Goal: Information Seeking & Learning: Learn about a topic

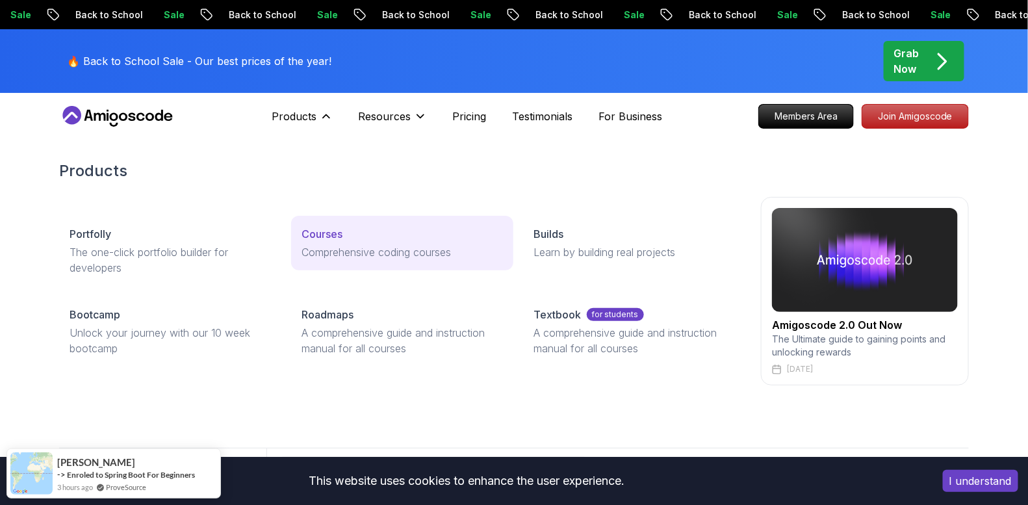
drag, startPoint x: 78, startPoint y: 235, endPoint x: 407, endPoint y: 238, distance: 328.8
click at [407, 238] on div "Portfolly The one-click portfolio builder for developers Courses Comprehensive …" at bounding box center [402, 291] width 686 height 151
click at [368, 239] on div "Courses" at bounding box center [402, 234] width 201 height 16
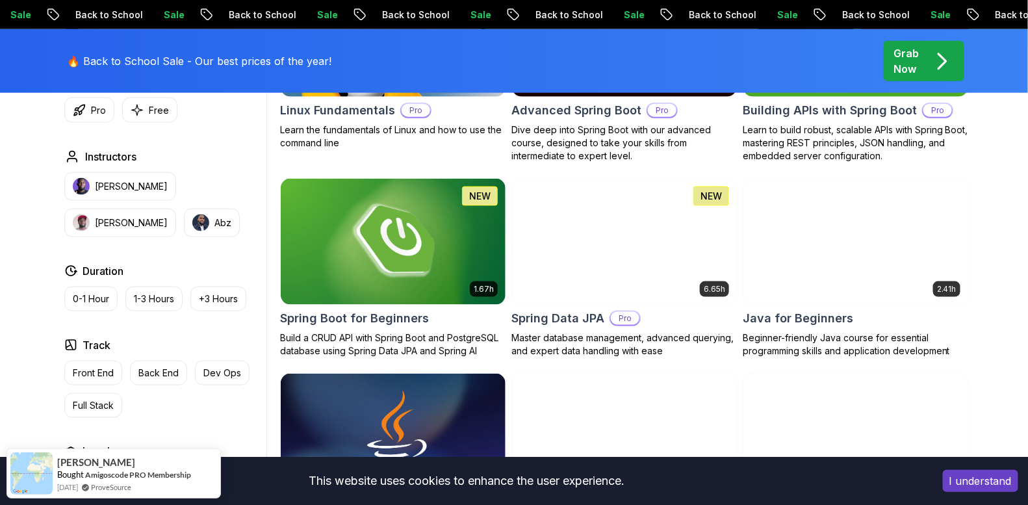
scroll to position [506, 0]
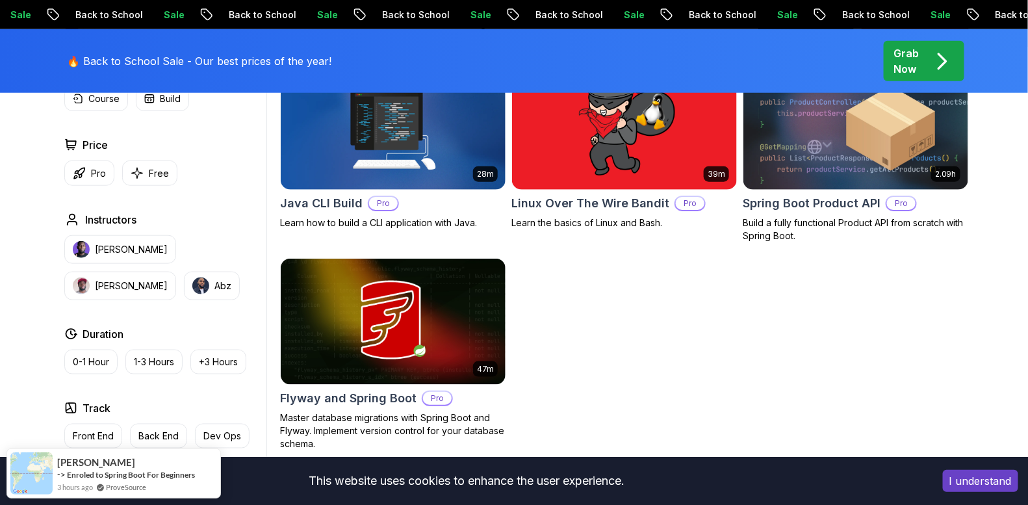
scroll to position [438, 0]
